Goal: Task Accomplishment & Management: Manage account settings

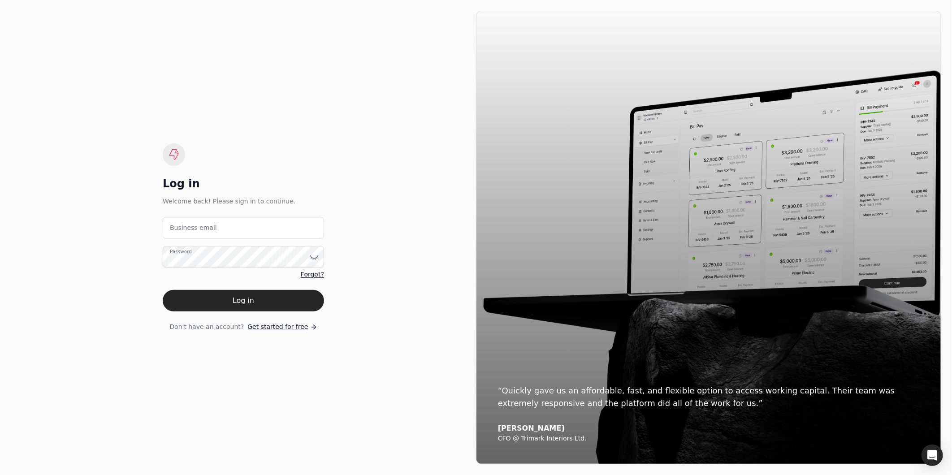
click at [197, 229] on label "Business email" at bounding box center [193, 227] width 47 height 9
click at [197, 229] on email "Business email" at bounding box center [243, 228] width 161 height 22
type email "[EMAIL_ADDRESS][DOMAIN_NAME]"
click at [163, 290] on button "Log in" at bounding box center [243, 301] width 161 height 22
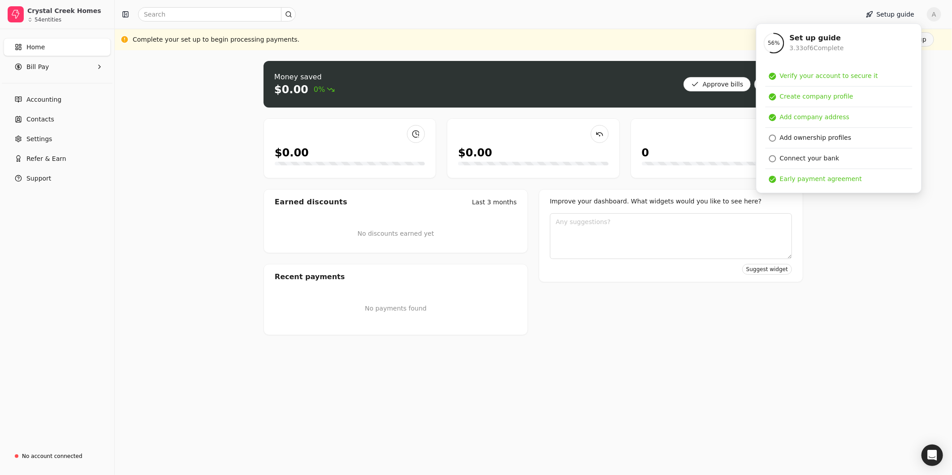
click at [939, 72] on div "Money saved $0.00 0% Approve bills Pay $0.00 $0.00 0 Earned discounts Last 3 mo…" at bounding box center [533, 262] width 837 height 425
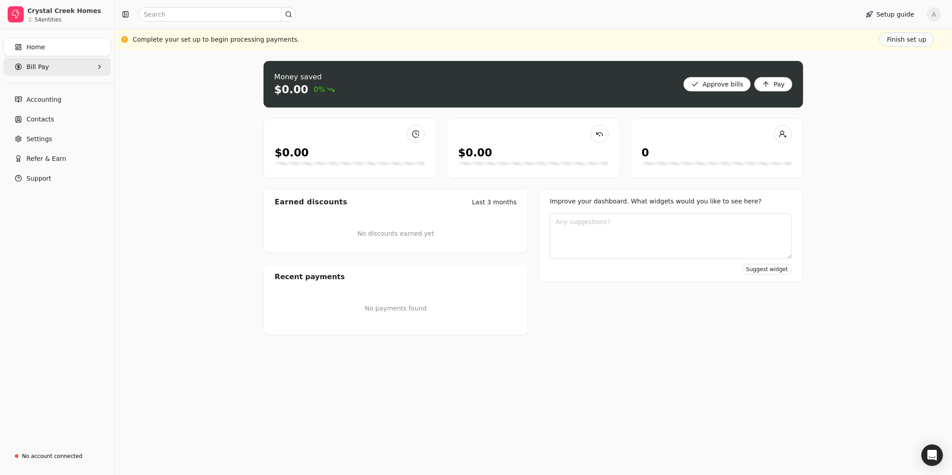
click at [42, 70] on span "Bill Pay" at bounding box center [37, 66] width 22 height 9
click at [39, 104] on span "New Requests" at bounding box center [49, 108] width 44 height 9
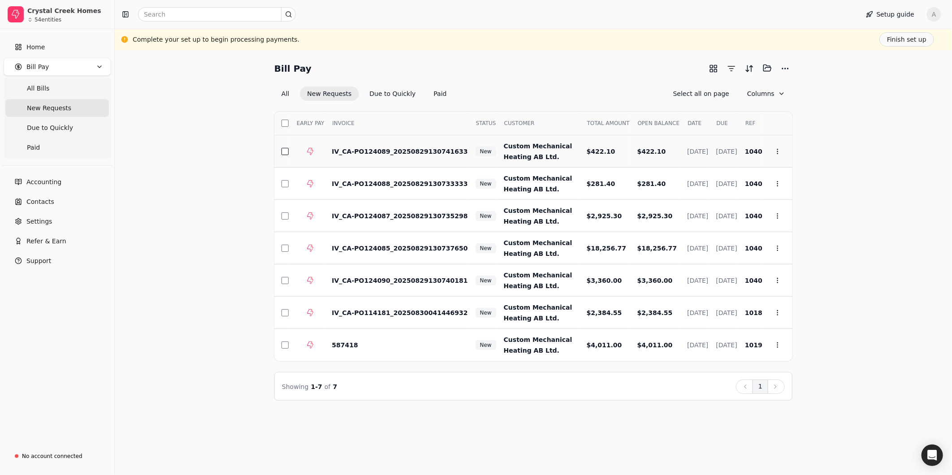
click at [282, 148] on button "button" at bounding box center [284, 151] width 7 height 7
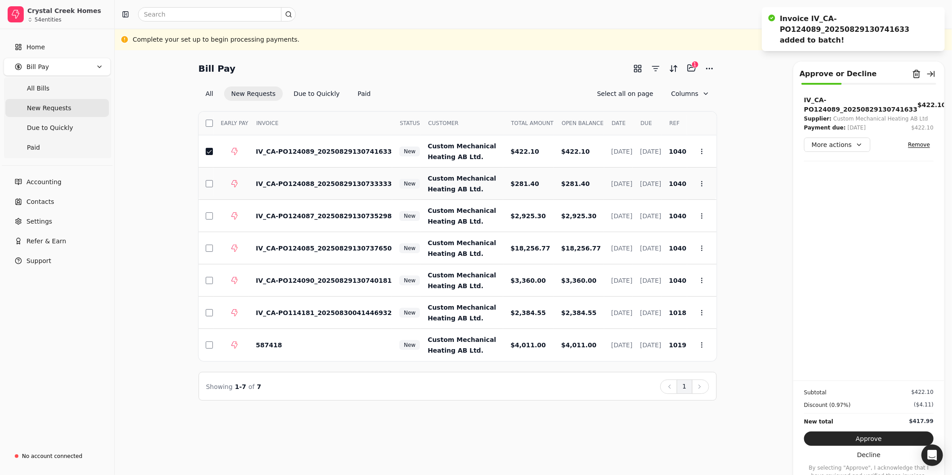
click at [204, 184] on td at bounding box center [206, 184] width 15 height 32
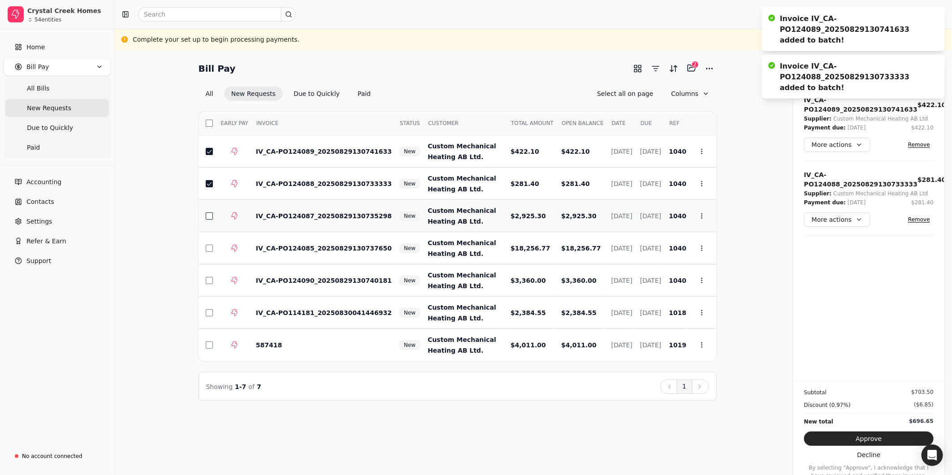
click at [212, 216] on button "button" at bounding box center [209, 215] width 7 height 7
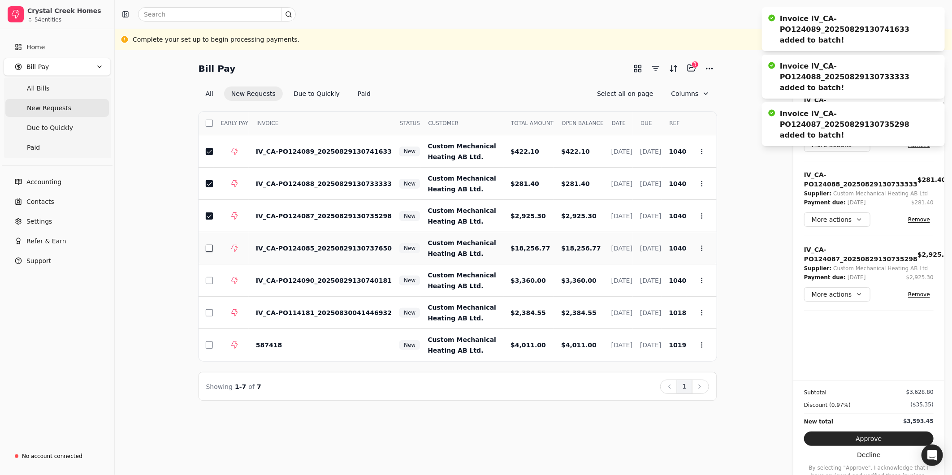
click at [210, 251] on button "button" at bounding box center [209, 248] width 7 height 7
click at [209, 282] on button "button" at bounding box center [209, 280] width 7 height 7
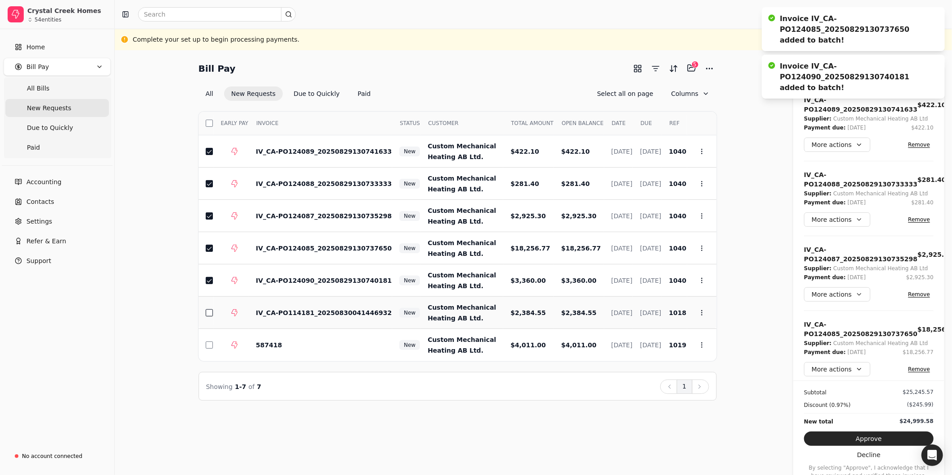
click at [209, 315] on button "button" at bounding box center [209, 312] width 7 height 7
click at [211, 342] on button "button" at bounding box center [209, 344] width 7 height 7
click at [765, 114] on div "Bill Pay Selected items: 7 7 All New Requests Due to Quickly Paid Deselect all …" at bounding box center [533, 231] width 816 height 340
click at [860, 142] on button "More actions" at bounding box center [837, 145] width 66 height 14
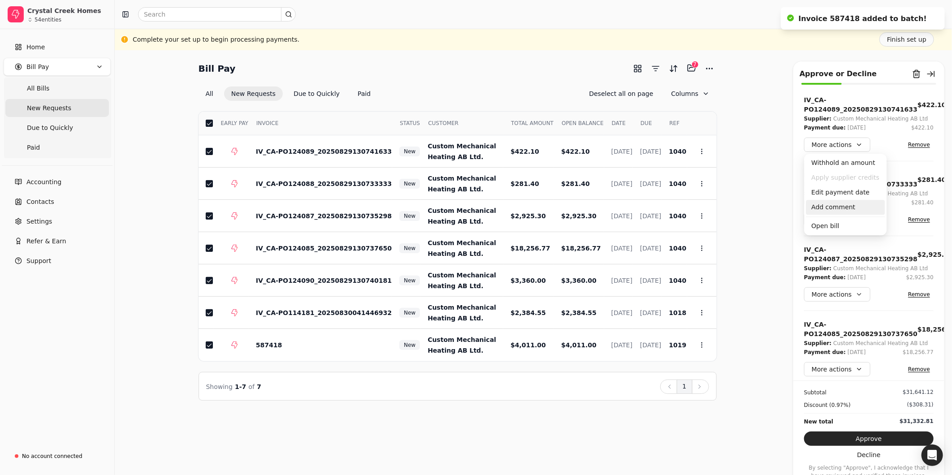
click at [842, 205] on div "Add comment" at bounding box center [845, 207] width 79 height 15
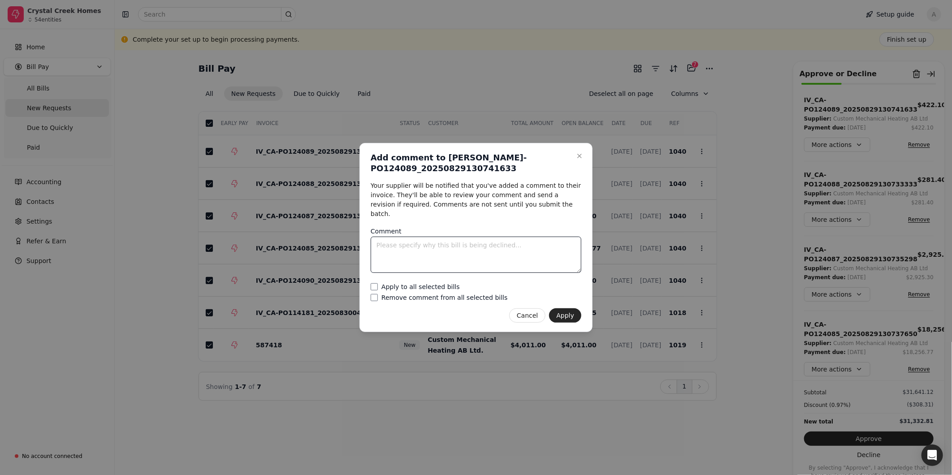
click at [454, 248] on textarea "Comment" at bounding box center [476, 255] width 211 height 36
type textarea "Will be paid by AMEX on [DATE]"
drag, startPoint x: 566, startPoint y: 311, endPoint x: 580, endPoint y: 308, distance: 14.6
click at [567, 311] on button "Apply" at bounding box center [565, 315] width 32 height 14
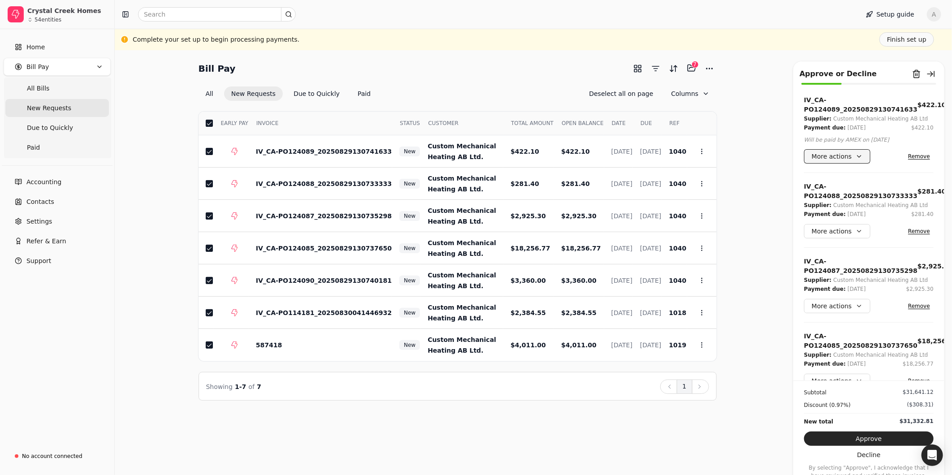
click at [859, 155] on button "More actions" at bounding box center [837, 156] width 66 height 14
click at [831, 217] on div "Add comment" at bounding box center [845, 219] width 79 height 15
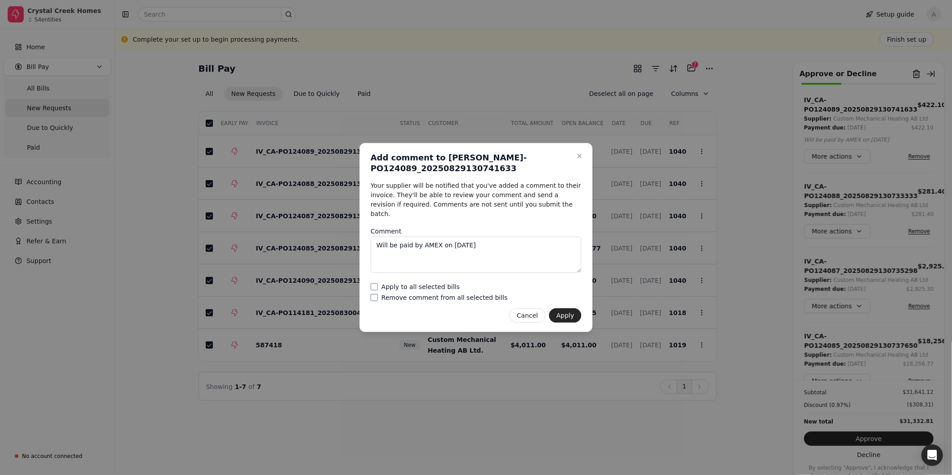
click at [419, 284] on label "Apply to all selected bills" at bounding box center [420, 287] width 78 height 6
click at [378, 283] on bills "Apply to all selected bills" at bounding box center [374, 286] width 7 height 7
click at [572, 312] on button "Apply" at bounding box center [565, 315] width 32 height 14
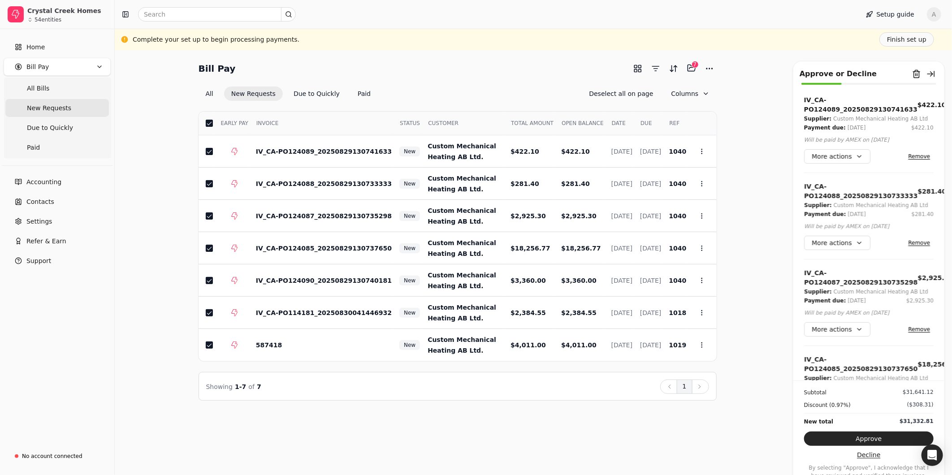
click at [875, 456] on button "Decline" at bounding box center [869, 455] width 130 height 14
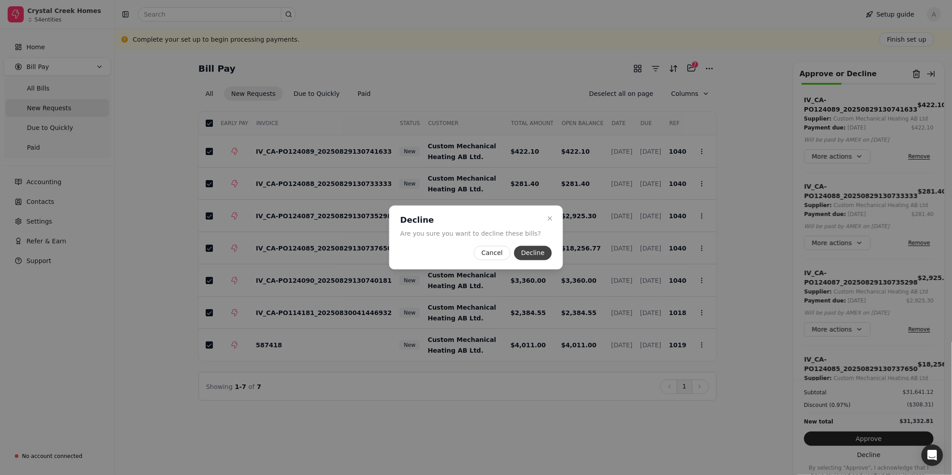
click at [527, 249] on button "Decline" at bounding box center [533, 253] width 38 height 14
